Goal: Task Accomplishment & Management: Complete application form

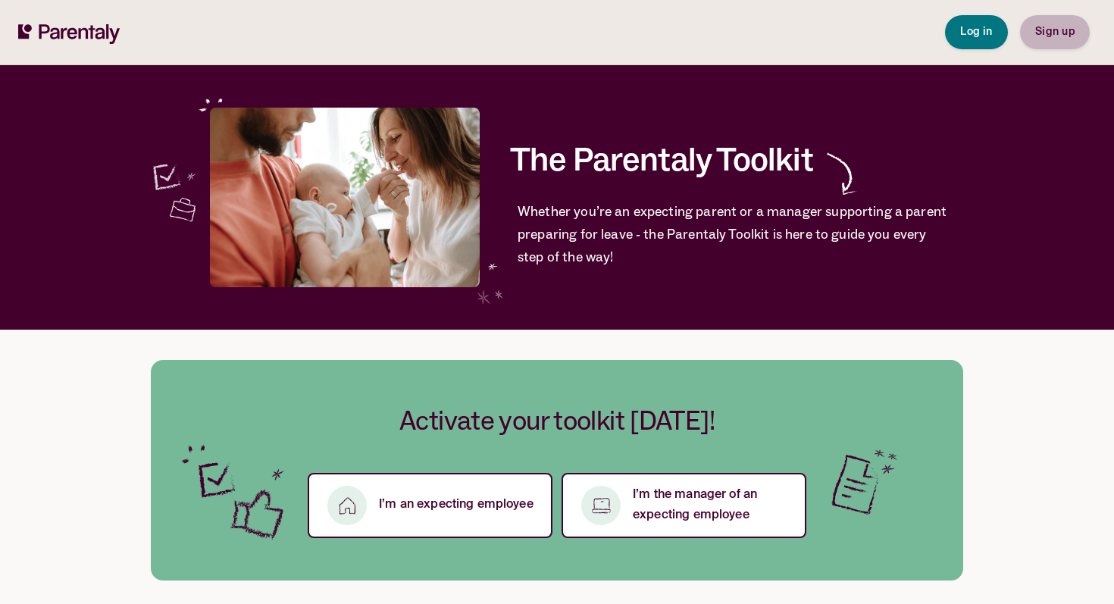
click at [1054, 37] on span "Sign up" at bounding box center [1054, 32] width 39 height 11
click at [1046, 27] on span "Sign up" at bounding box center [1054, 32] width 39 height 11
click at [1065, 30] on span "Sign up" at bounding box center [1054, 32] width 39 height 11
